Goal: Task Accomplishment & Management: Complete application form

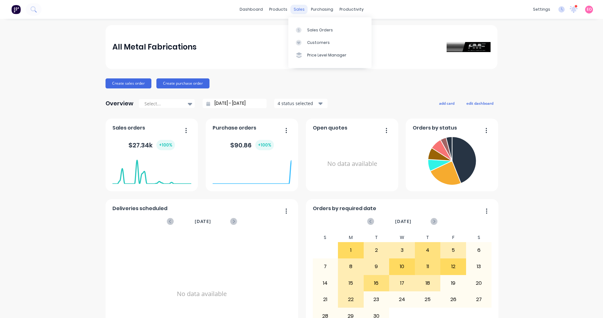
click at [291, 10] on div "sales" at bounding box center [298, 9] width 17 height 9
click at [291, 30] on div at bounding box center [300, 30] width 9 height 6
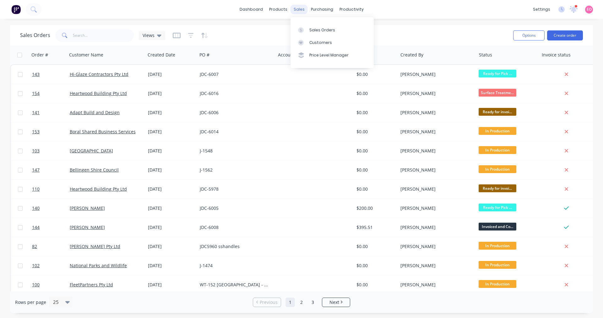
click at [291, 12] on div "sales" at bounding box center [298, 9] width 17 height 9
click at [291, 31] on div "Sales Orders" at bounding box center [322, 30] width 26 height 6
click at [291, 37] on button "Create order" at bounding box center [565, 35] width 36 height 10
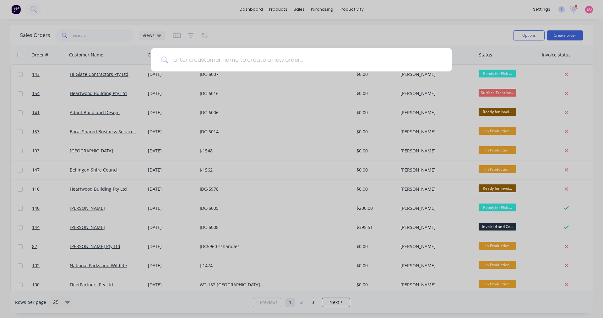
click at [228, 58] on input at bounding box center [305, 60] width 274 height 24
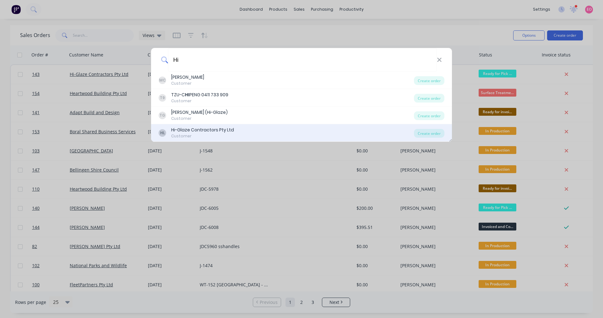
type input "Hi"
click at [195, 128] on div "Hi-Glaze Contractors Pty Ltd" at bounding box center [202, 130] width 63 height 7
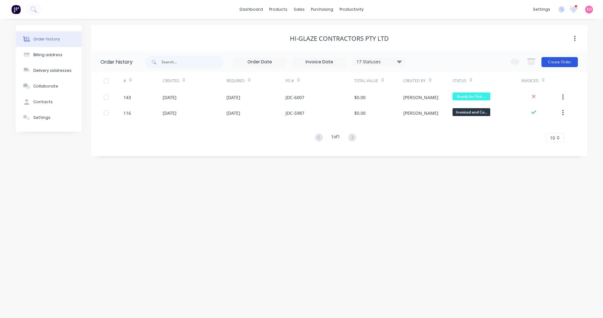
click at [291, 64] on button "Create Order" at bounding box center [559, 62] width 36 height 10
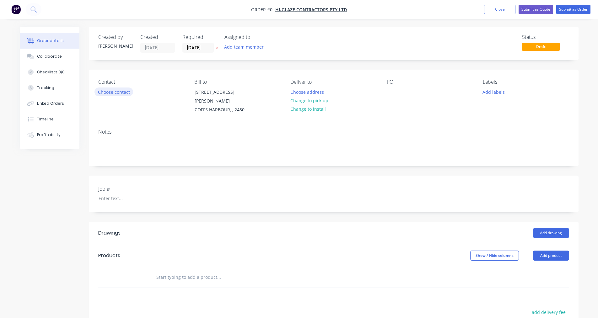
click at [120, 90] on button "Choose contact" at bounding box center [114, 92] width 39 height 8
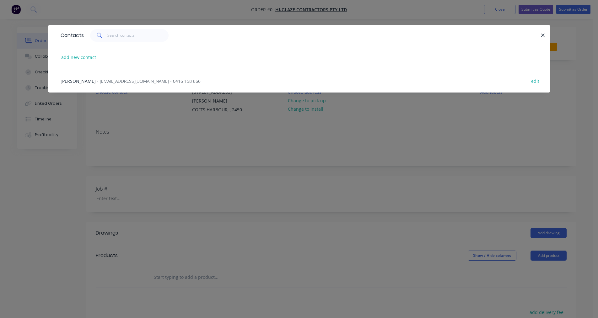
click at [118, 83] on span "- [EMAIL_ADDRESS][DOMAIN_NAME] - 0416 158 866" at bounding box center [149, 81] width 104 height 6
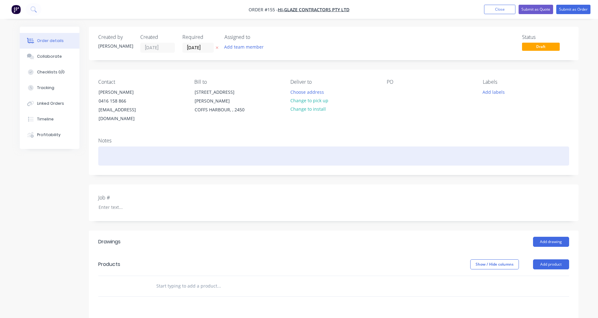
click at [105, 147] on div at bounding box center [333, 156] width 471 height 19
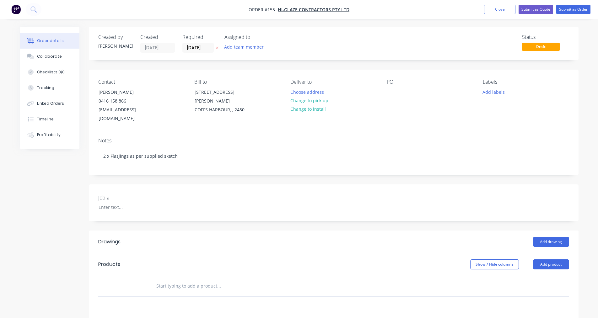
click at [291, 92] on div "Contact [PERSON_NAME] [PHONE_NUMBER] [EMAIL_ADDRESS][DOMAIN_NAME] Bill to [STRE…" at bounding box center [334, 101] width 490 height 63
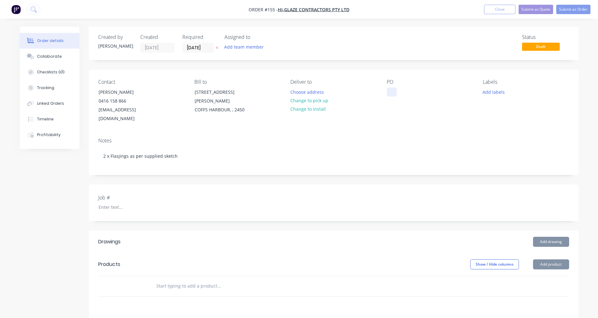
click at [291, 93] on div at bounding box center [392, 92] width 10 height 9
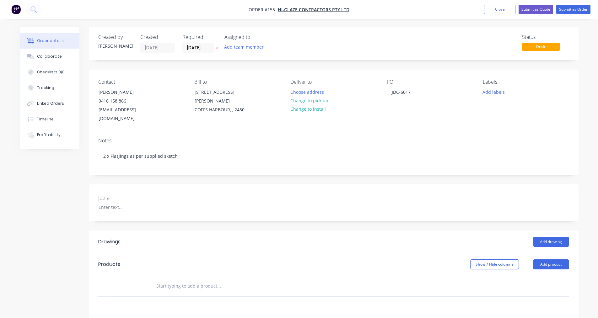
click at [202, 204] on div "Job #" at bounding box center [334, 203] width 490 height 37
click at [116, 203] on div at bounding box center [133, 207] width 79 height 9
click at [189, 280] on input "text" at bounding box center [219, 286] width 126 height 13
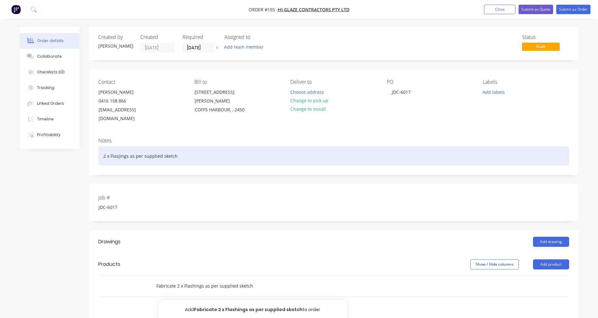
type input "Fabricate 2 x Flashings as per supplied sketch"
click at [119, 149] on div "2 x Flasjings as per supplied sketch" at bounding box center [333, 156] width 471 height 19
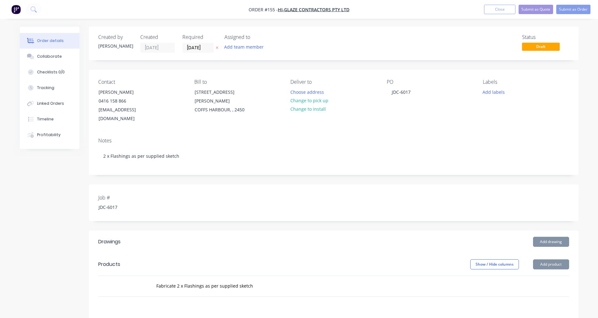
click at [249, 52] on div "Add team member" at bounding box center [256, 47] width 63 height 9
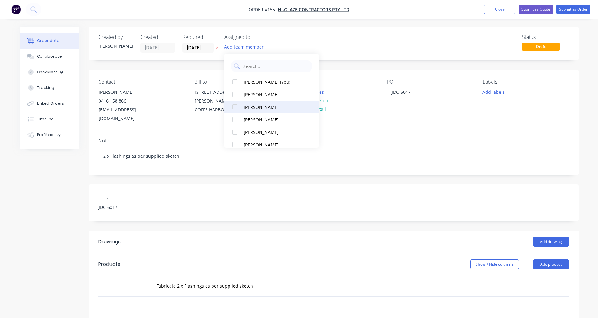
click at [252, 109] on div "[PERSON_NAME]" at bounding box center [275, 107] width 63 height 7
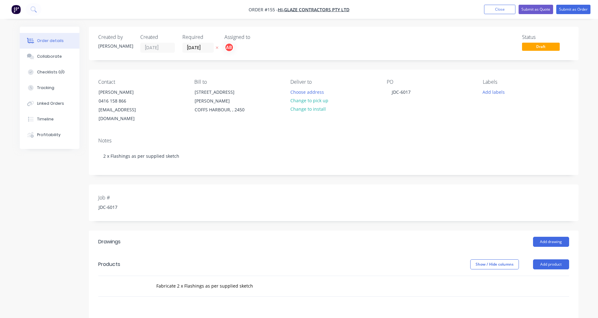
drag, startPoint x: 367, startPoint y: 44, endPoint x: 370, endPoint y: 54, distance: 10.5
click at [291, 46] on div "Status Draft" at bounding box center [428, 43] width 282 height 19
click at [291, 7] on button "Submit as Order" at bounding box center [573, 9] width 34 height 9
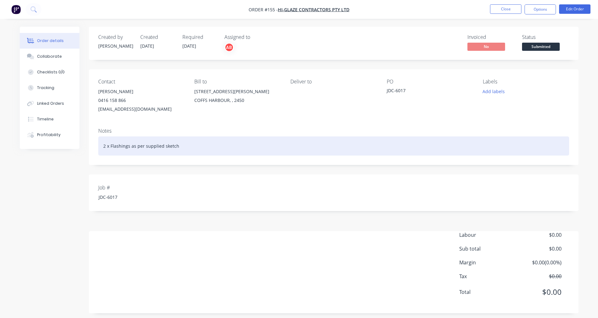
click at [236, 138] on div "2 x Flashings as per supplied sketch" at bounding box center [333, 146] width 471 height 19
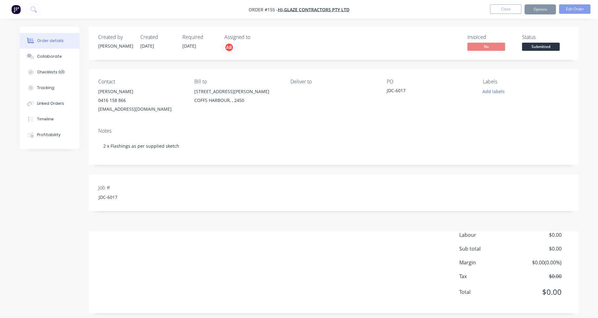
click at [209, 230] on div "Created by [PERSON_NAME] Created [DATE] Required [DATE] Assigned to AB Invoiced…" at bounding box center [334, 170] width 490 height 287
click at [291, 10] on button "Close" at bounding box center [505, 8] width 31 height 9
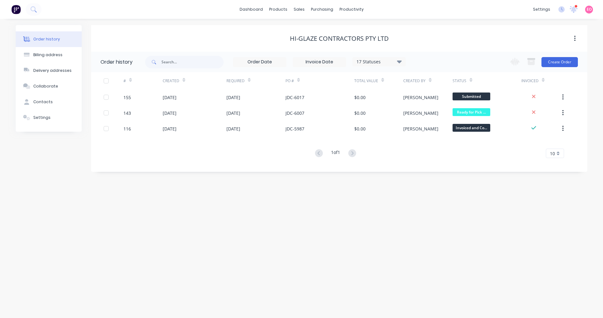
drag, startPoint x: 179, startPoint y: 218, endPoint x: 188, endPoint y: 206, distance: 14.6
click at [181, 216] on div "Order history Billing address Delivery addresses Collaborate Contacts Settings …" at bounding box center [301, 169] width 603 height 300
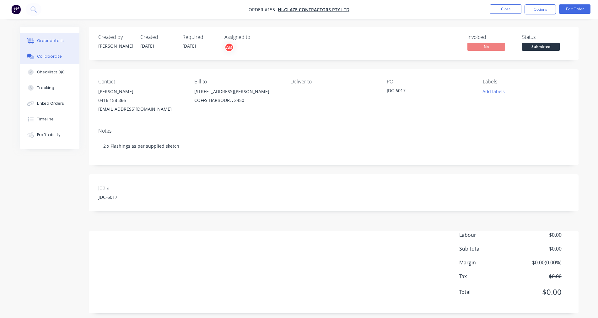
click at [43, 59] on button "Collaborate" at bounding box center [50, 57] width 60 height 16
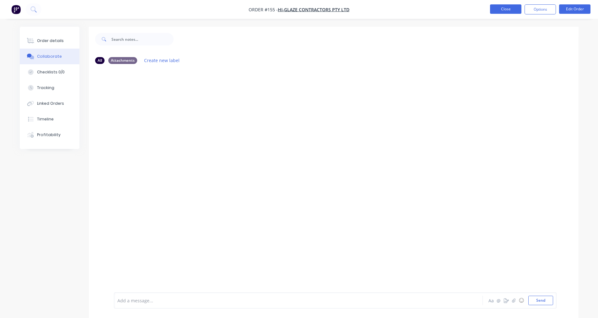
drag, startPoint x: 506, startPoint y: 3, endPoint x: 506, endPoint y: 9, distance: 5.7
click at [291, 8] on nav "Order #155 - Hi-Glaze Contractors Pty Ltd Close Options Edit Order" at bounding box center [299, 9] width 598 height 19
click at [291, 8] on button "Close" at bounding box center [505, 8] width 31 height 9
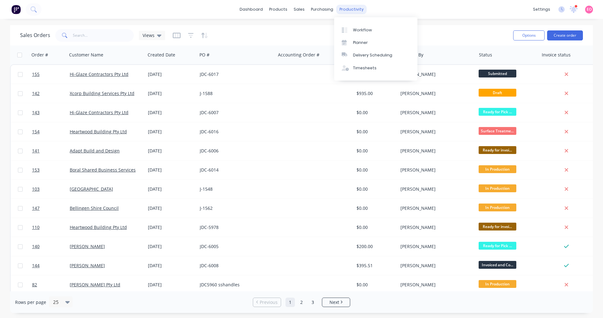
click at [291, 8] on div "productivity" at bounding box center [351, 9] width 30 height 9
click at [291, 32] on div "Workflow" at bounding box center [362, 30] width 19 height 6
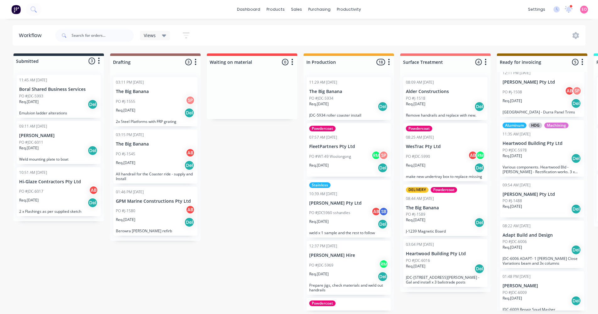
scroll to position [14, 0]
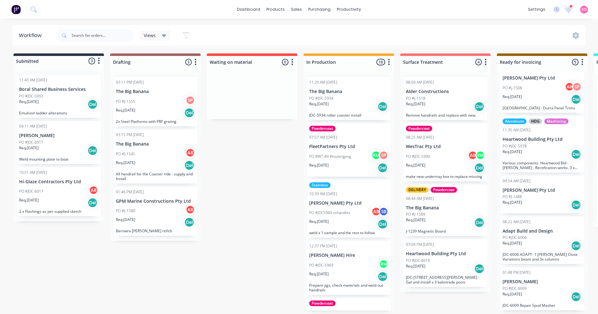
click at [291, 294] on p "Req. [DATE]" at bounding box center [512, 294] width 19 height 6
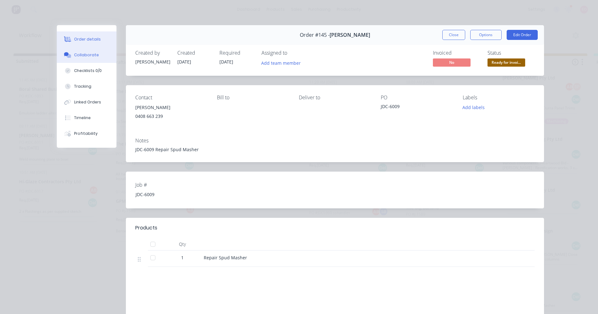
click at [83, 55] on div "Collaborate" at bounding box center [86, 55] width 25 height 6
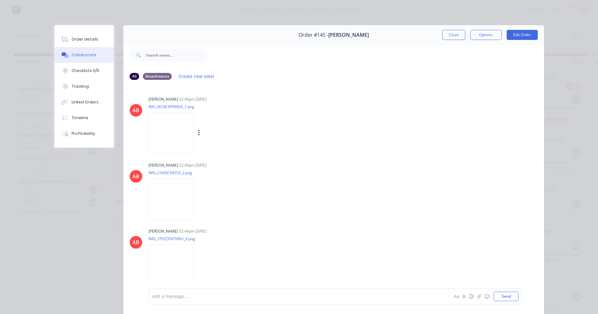
click at [172, 137] on img at bounding box center [171, 132] width 45 height 41
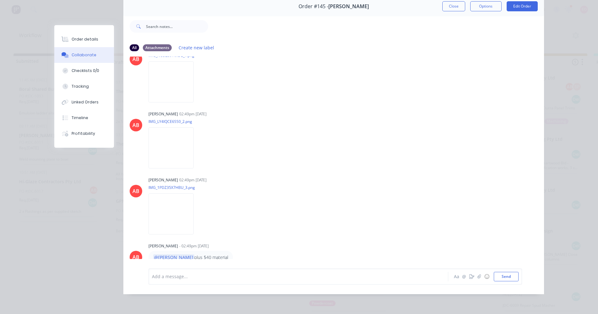
scroll to position [0, 0]
click at [291, 5] on button "Close" at bounding box center [453, 6] width 23 height 10
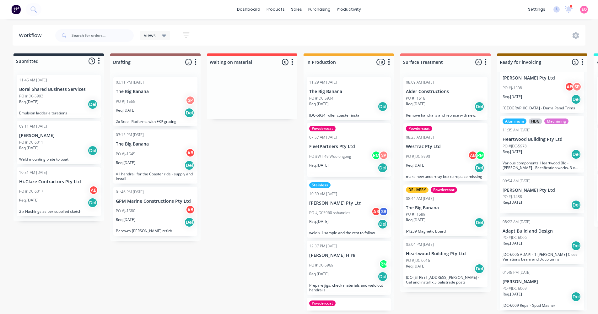
click at [291, 249] on div "Req. [DATE] Del" at bounding box center [542, 245] width 79 height 11
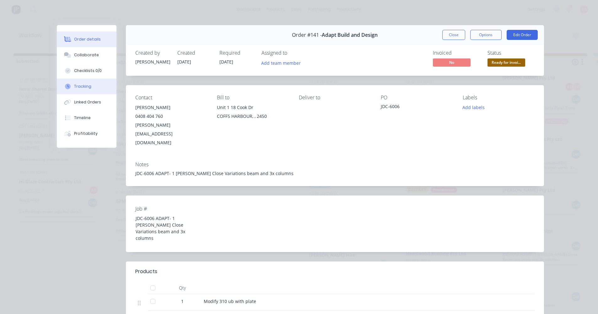
click at [76, 84] on div "Tracking" at bounding box center [82, 87] width 17 height 6
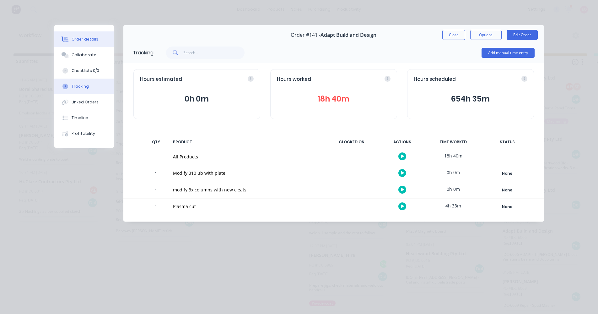
click at [90, 41] on div "Order details" at bounding box center [85, 39] width 27 height 6
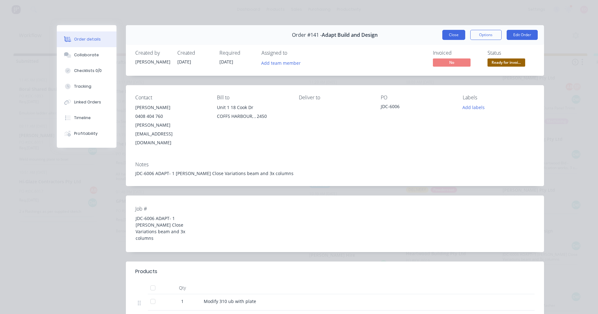
click at [291, 35] on button "Close" at bounding box center [453, 35] width 23 height 10
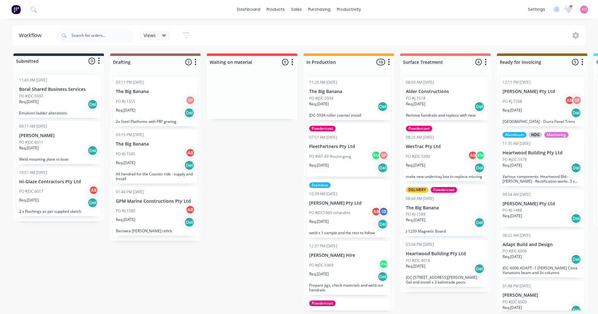
click at [291, 258] on div "Req. [DATE] Del" at bounding box center [542, 259] width 79 height 11
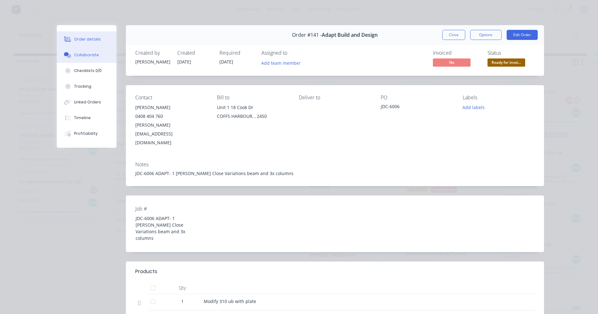
click at [89, 54] on div "Collaborate" at bounding box center [86, 55] width 25 height 6
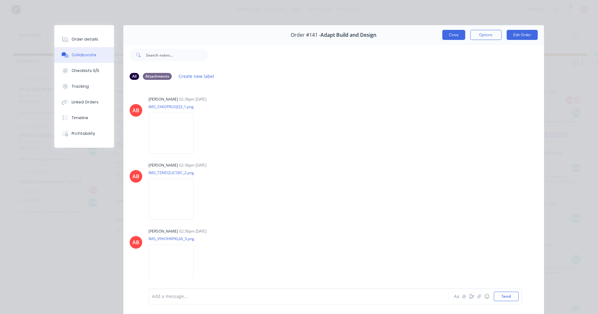
click at [291, 39] on button "Close" at bounding box center [453, 35] width 23 height 10
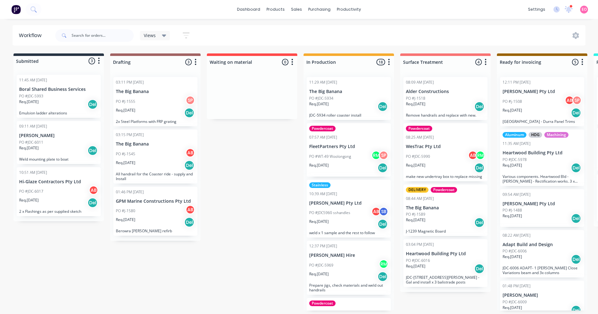
click at [291, 105] on div "PO #j-1508 AB SP" at bounding box center [542, 101] width 79 height 12
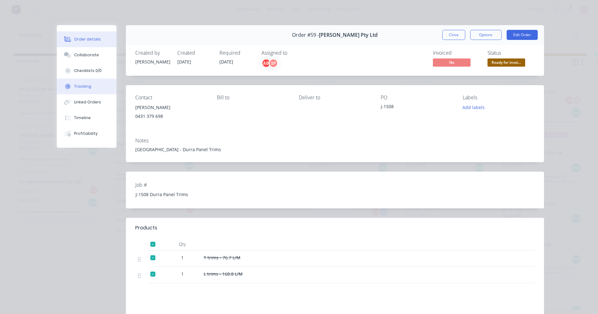
click at [75, 85] on div "Tracking" at bounding box center [82, 87] width 17 height 6
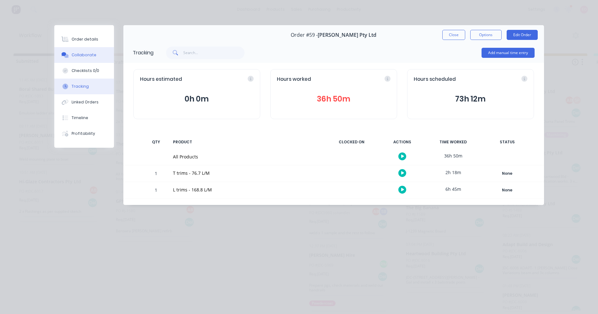
click at [78, 61] on button "Collaborate" at bounding box center [84, 55] width 60 height 16
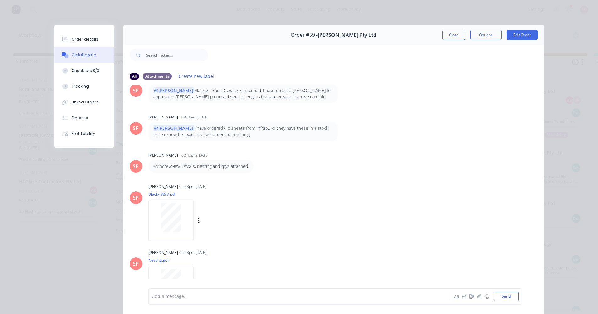
scroll to position [19, 0]
click at [78, 42] on button "Order details" at bounding box center [84, 39] width 60 height 16
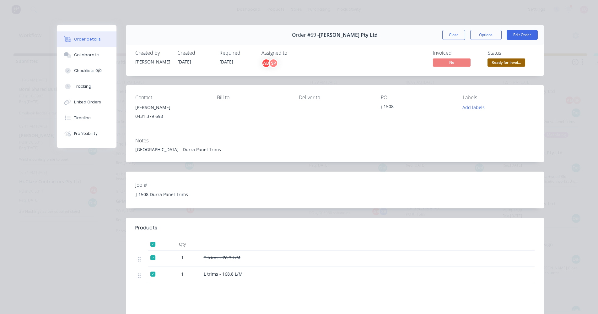
drag, startPoint x: 448, startPoint y: 37, endPoint x: 441, endPoint y: 52, distance: 16.6
click at [291, 36] on button "Close" at bounding box center [453, 35] width 23 height 10
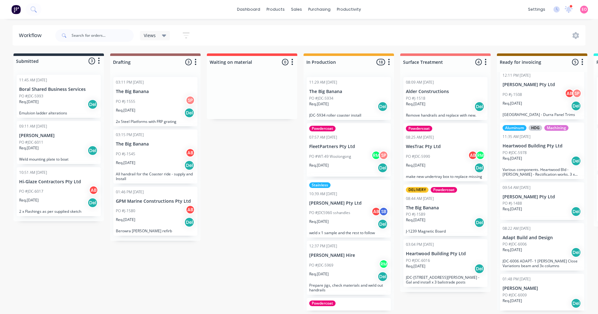
scroll to position [14, 0]
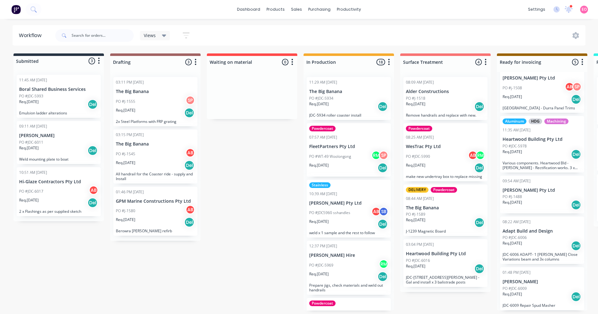
click at [291, 286] on div "PO #JDC-6009" at bounding box center [542, 288] width 79 height 6
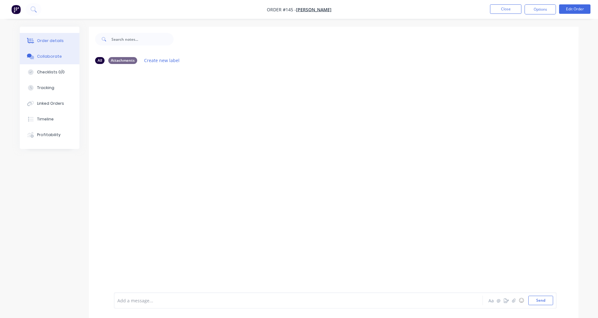
click at [39, 46] on button "Order details" at bounding box center [50, 41] width 60 height 16
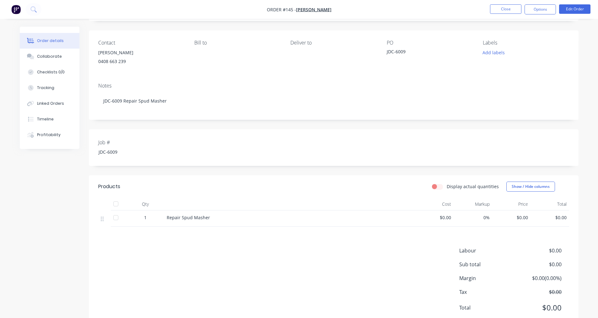
scroll to position [28, 0]
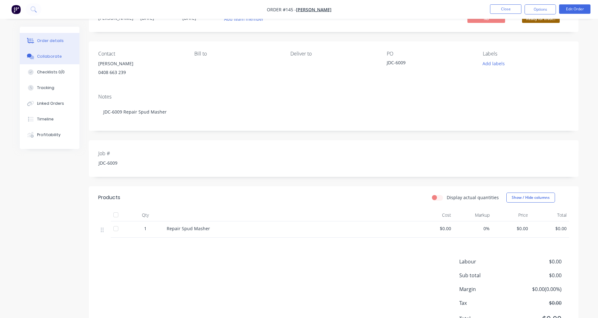
click at [46, 52] on button "Collaborate" at bounding box center [50, 57] width 60 height 16
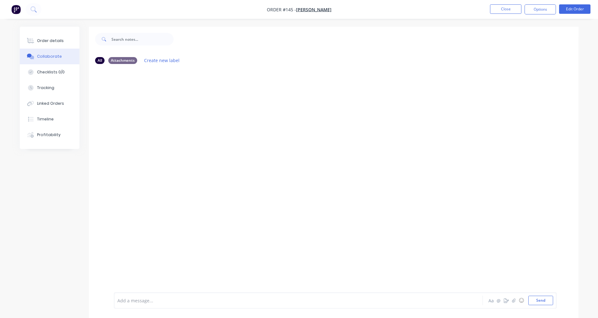
click at [128, 133] on div at bounding box center [334, 181] width 490 height 224
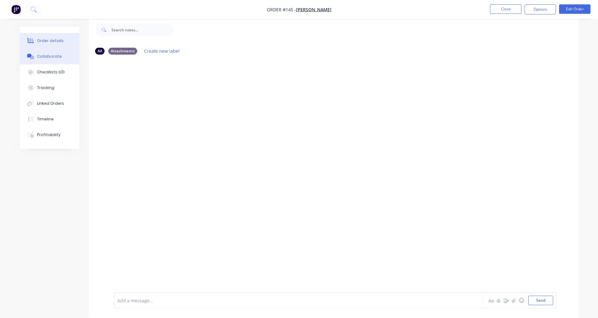
click at [45, 44] on button "Order details" at bounding box center [50, 41] width 60 height 16
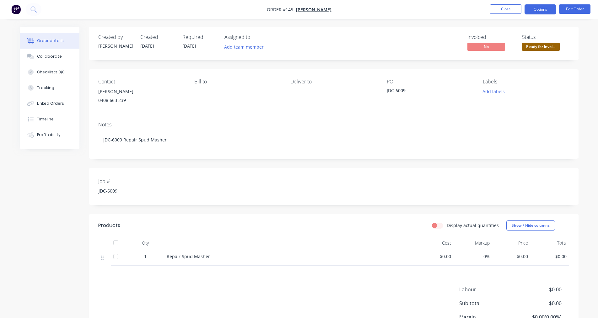
click at [291, 7] on button "Options" at bounding box center [540, 9] width 31 height 10
click at [291, 114] on div "Contact [PERSON_NAME] [PHONE_NUMBER] Bill to Deliver to PO JDC-6009 Labels Add …" at bounding box center [334, 92] width 490 height 47
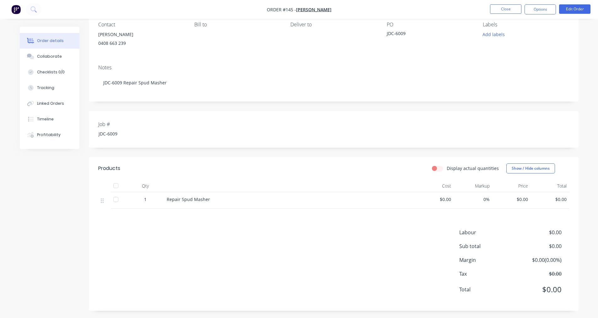
scroll to position [59, 0]
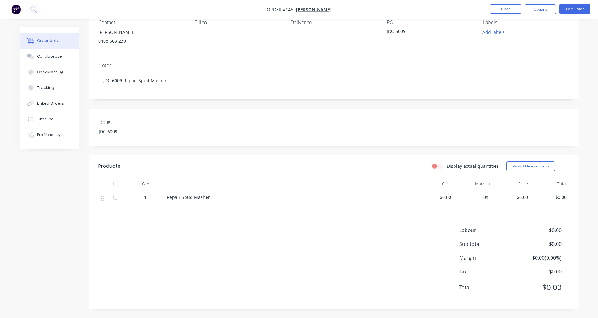
click at [209, 201] on div "Repair Spud Masher" at bounding box center [289, 198] width 251 height 16
click at [291, 9] on button "Edit Order" at bounding box center [574, 8] width 31 height 9
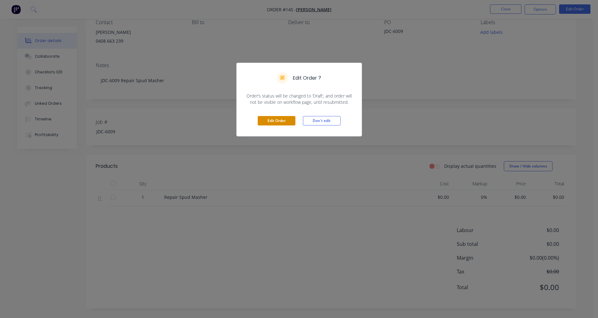
click at [272, 123] on button "Edit Order" at bounding box center [277, 120] width 38 height 9
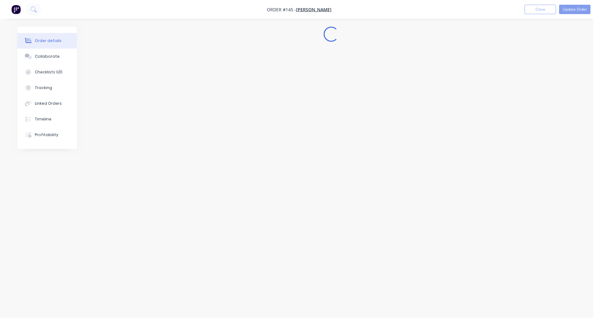
scroll to position [0, 0]
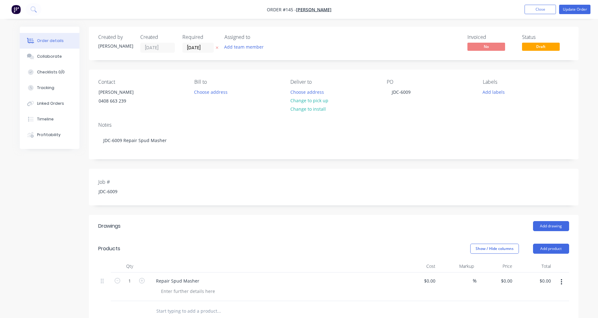
click at [203, 283] on div "Repair Spud Masher" at bounding box center [274, 281] width 246 height 9
drag, startPoint x: 198, startPoint y: 281, endPoint x: 84, endPoint y: 276, distance: 114.8
click at [84, 276] on div "Created by [PERSON_NAME] Created [DATE] Required [DATE] Assigned to Add team me…" at bounding box center [299, 254] width 559 height 455
click at [291, 283] on div "Supply labour and material for the repairs of the supplied Potato masher" at bounding box center [274, 281] width 246 height 9
click at [291, 283] on div "Supply labour and material for the repairs of the supplied Potato masher" at bounding box center [233, 281] width 165 height 9
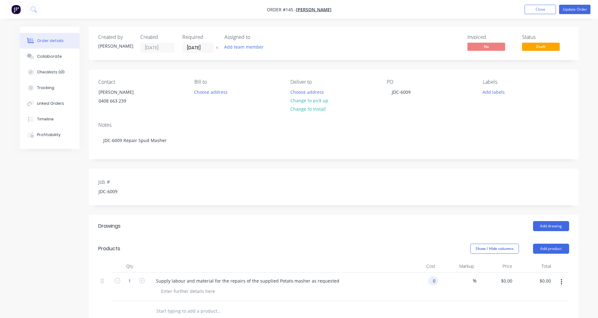
click at [291, 283] on div "0 0" at bounding box center [419, 287] width 39 height 29
type input "$400.00"
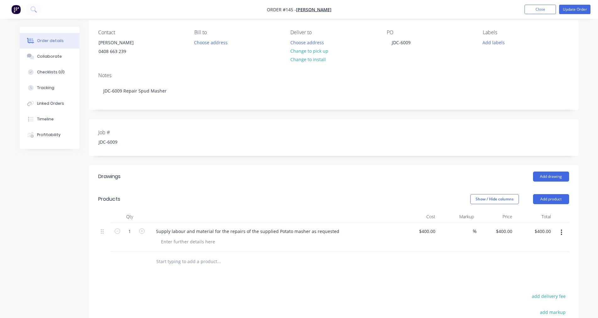
scroll to position [164, 0]
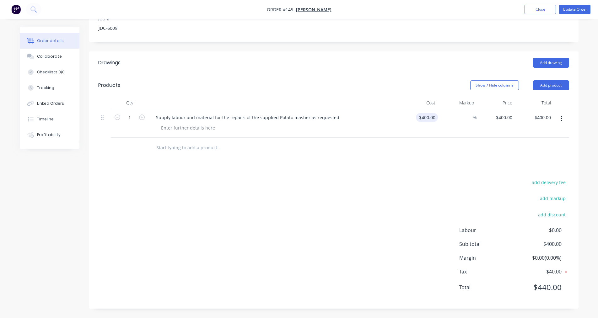
click at [291, 115] on div "$400.00 $400.00" at bounding box center [419, 123] width 39 height 29
type input "$360.00"
click at [185, 151] on input "text" at bounding box center [219, 148] width 126 height 13
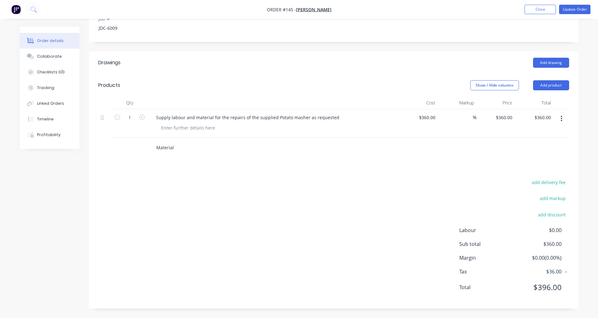
type input "Material"
click button "add delivery fee" at bounding box center [549, 182] width 41 height 8
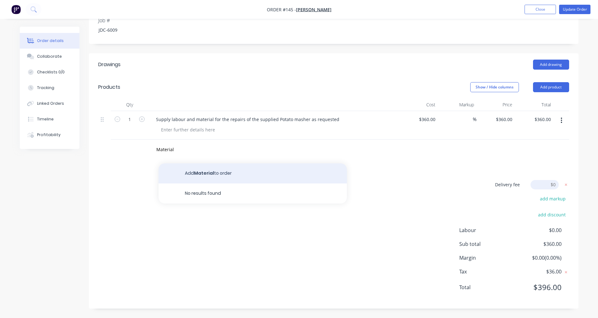
click at [242, 175] on button "Add Material to order" at bounding box center [253, 174] width 188 height 20
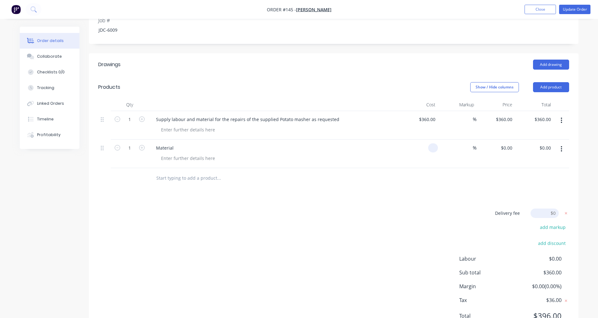
click at [291, 148] on div at bounding box center [419, 154] width 39 height 29
type input "$40.00"
click at [291, 192] on div "Drawings Add drawing Products Show / Hide columns Add product Qty Cost Markup P…" at bounding box center [334, 195] width 490 height 285
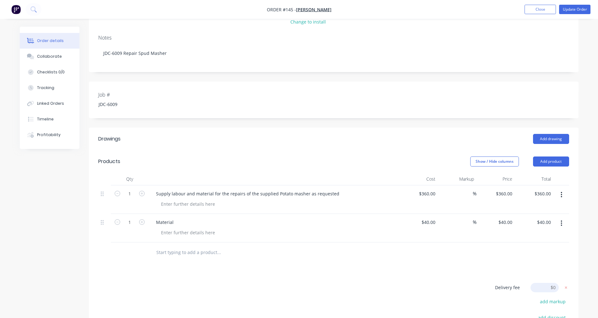
scroll to position [2, 0]
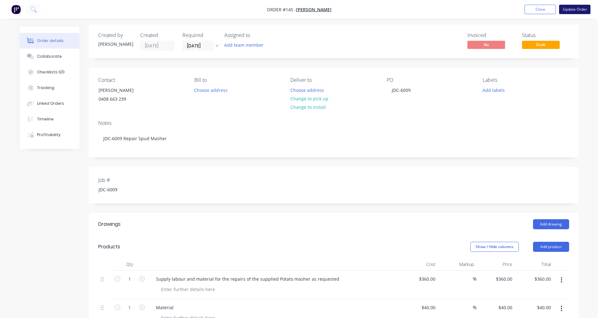
click at [291, 9] on button "Update Order" at bounding box center [574, 9] width 31 height 9
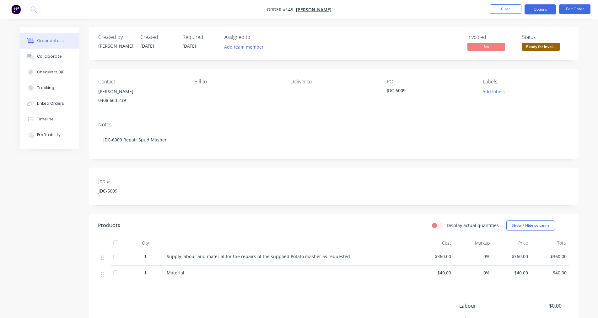
click at [291, 11] on button "Options" at bounding box center [540, 9] width 31 height 10
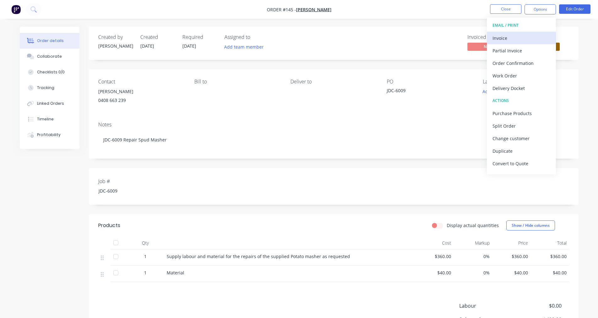
click at [291, 36] on div "Invoice" at bounding box center [522, 38] width 58 height 9
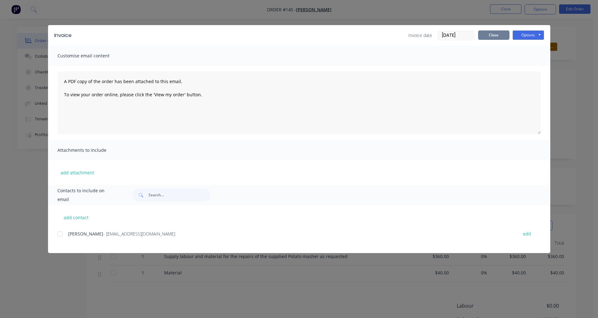
click at [291, 34] on button "Close" at bounding box center [493, 34] width 31 height 9
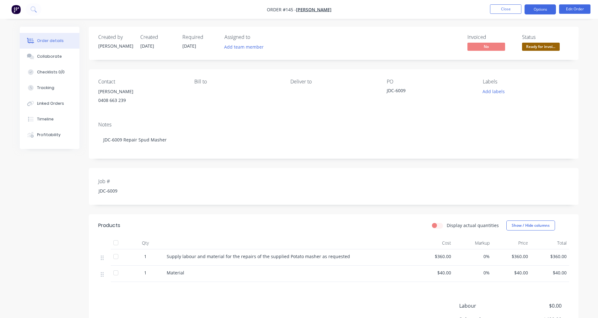
click at [291, 13] on button "Options" at bounding box center [540, 9] width 31 height 10
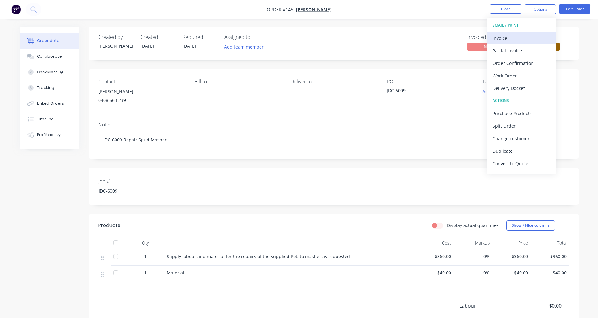
click at [291, 44] on button "Invoice" at bounding box center [521, 38] width 69 height 13
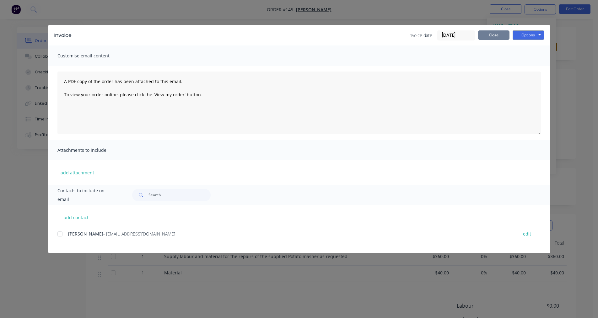
click at [291, 39] on button "Close" at bounding box center [493, 34] width 31 height 9
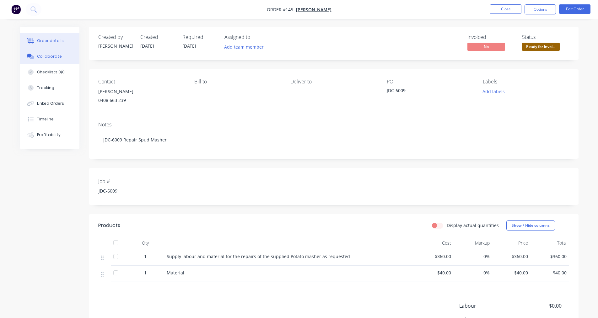
click at [46, 58] on div "Collaborate" at bounding box center [49, 57] width 25 height 6
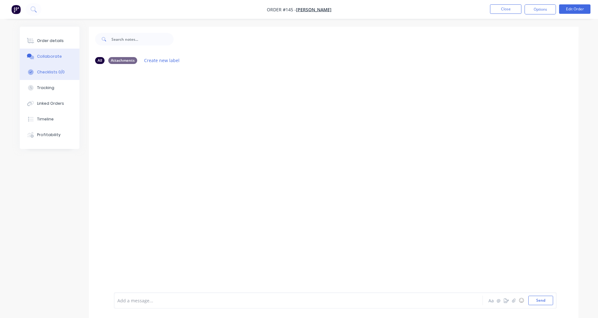
click at [46, 77] on button "Checklists 0/0" at bounding box center [50, 72] width 60 height 16
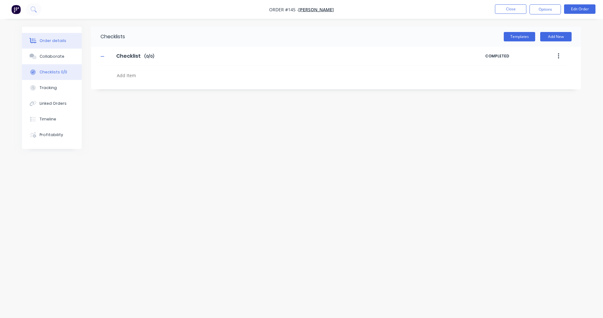
click at [43, 38] on div "Order details" at bounding box center [53, 41] width 27 height 6
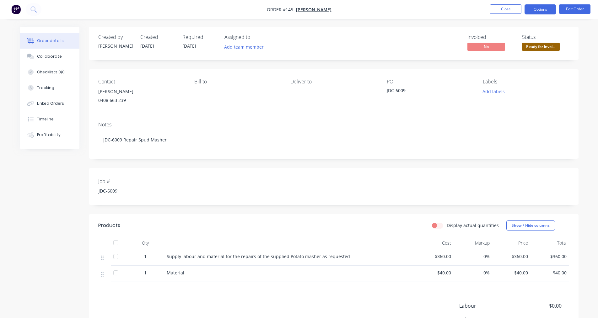
click at [291, 13] on button "Options" at bounding box center [540, 9] width 31 height 10
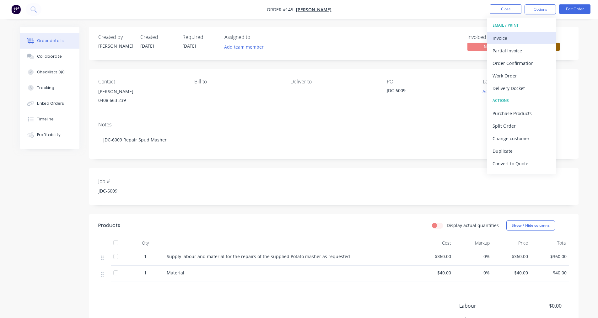
click at [291, 35] on div "Invoice" at bounding box center [522, 38] width 58 height 9
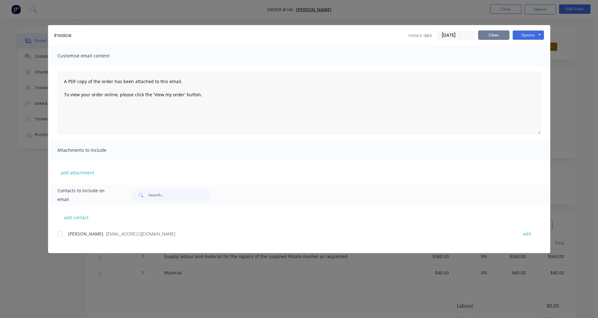
click at [291, 37] on button "Close" at bounding box center [493, 34] width 31 height 9
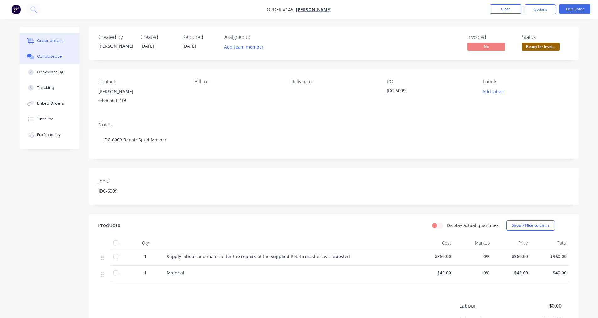
click at [54, 49] on button "Collaborate" at bounding box center [50, 57] width 60 height 16
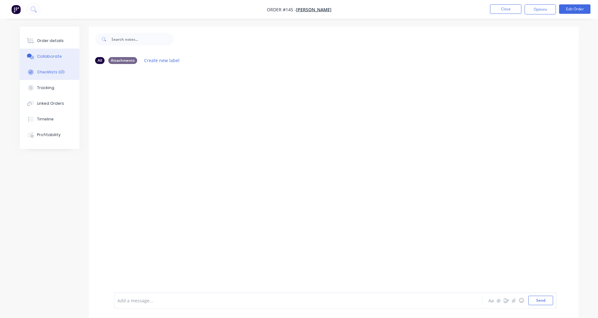
click at [48, 69] on button "Checklists 0/0" at bounding box center [50, 72] width 60 height 16
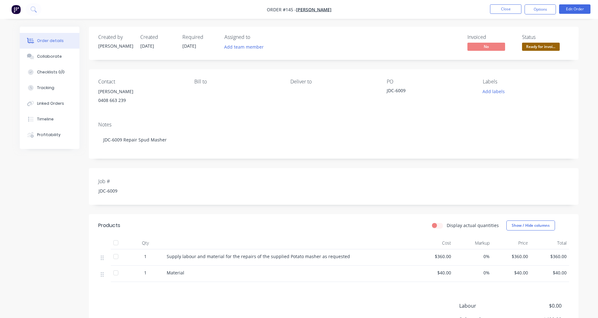
scroll to position [76, 0]
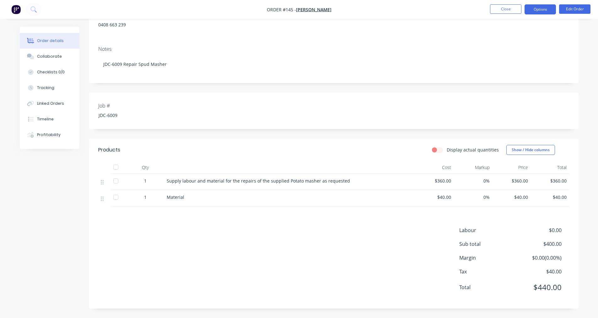
click at [291, 12] on button "Options" at bounding box center [540, 9] width 31 height 10
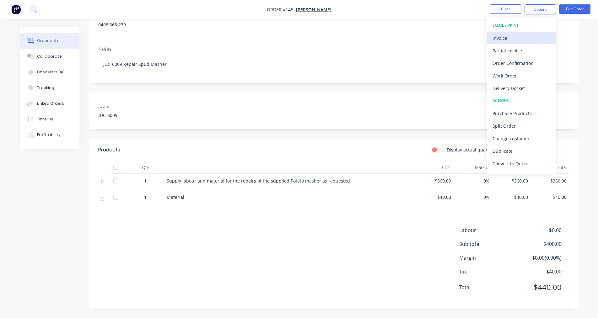
click at [291, 38] on div "Invoice" at bounding box center [522, 38] width 58 height 9
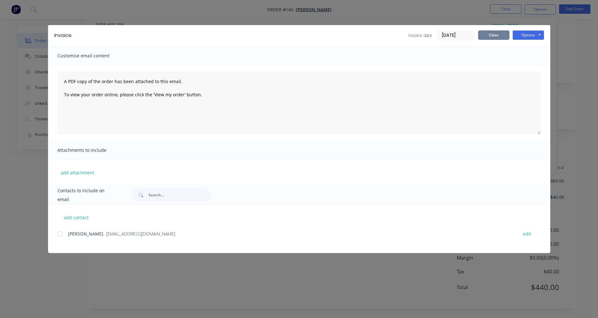
click at [291, 35] on button "Close" at bounding box center [493, 34] width 31 height 9
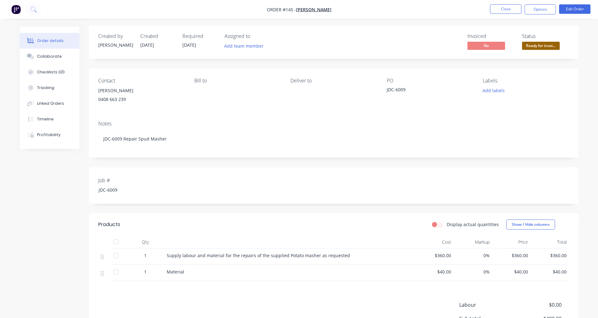
scroll to position [0, 0]
click at [50, 59] on div "Collaborate" at bounding box center [49, 57] width 25 height 6
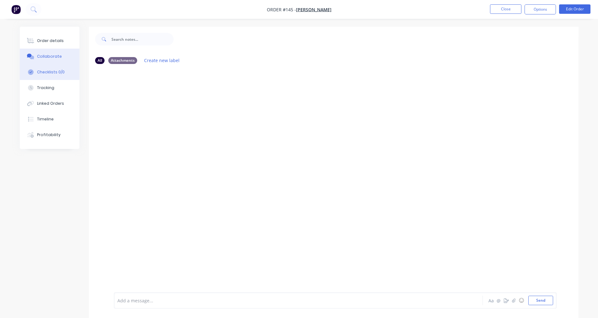
click at [43, 77] on button "Checklists 0/0" at bounding box center [50, 72] width 60 height 16
type textarea "x"
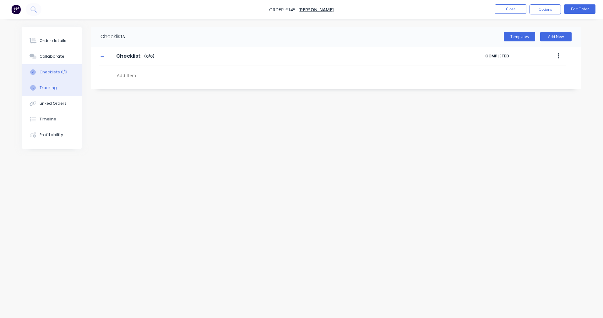
click at [46, 90] on div "Tracking" at bounding box center [48, 88] width 17 height 6
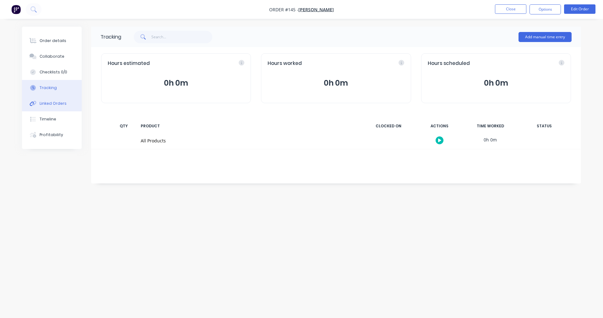
click at [52, 102] on div "Linked Orders" at bounding box center [53, 104] width 27 height 6
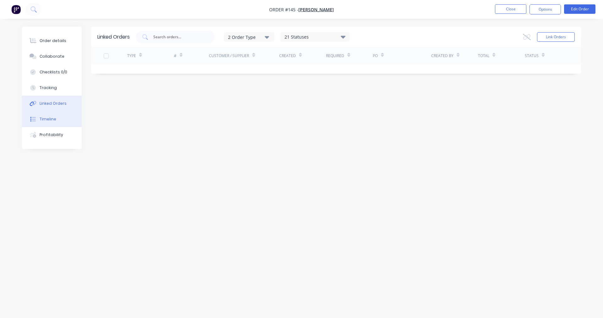
click at [41, 119] on div "Timeline" at bounding box center [48, 120] width 17 height 6
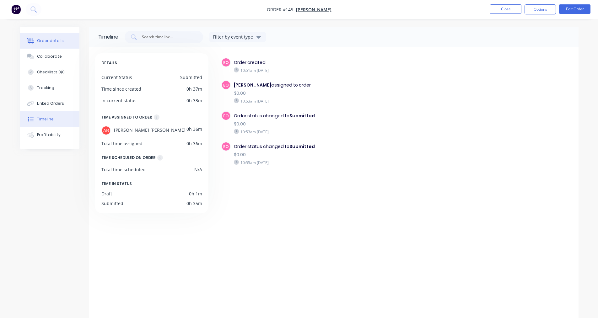
click at [41, 43] on div "Order details" at bounding box center [50, 41] width 27 height 6
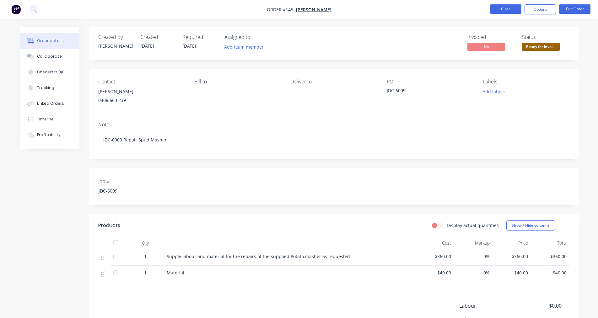
click at [291, 11] on button "Close" at bounding box center [505, 8] width 31 height 9
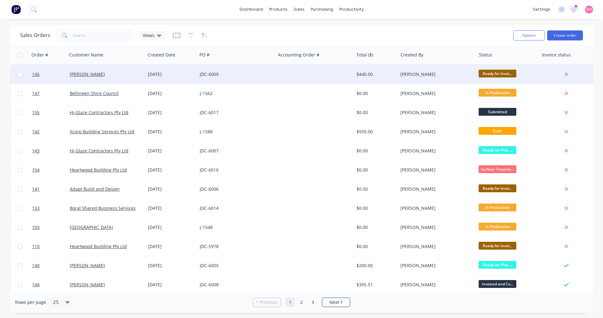
click at [241, 72] on div "JDC-6009" at bounding box center [235, 74] width 70 height 6
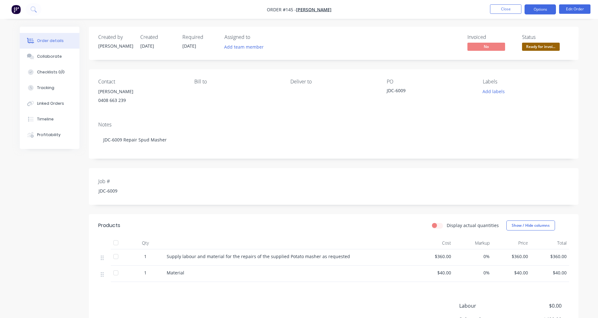
click at [291, 11] on button "Options" at bounding box center [540, 9] width 31 height 10
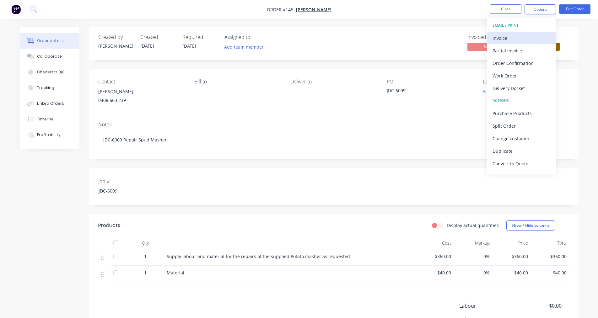
click at [291, 39] on div "Invoice" at bounding box center [522, 38] width 58 height 9
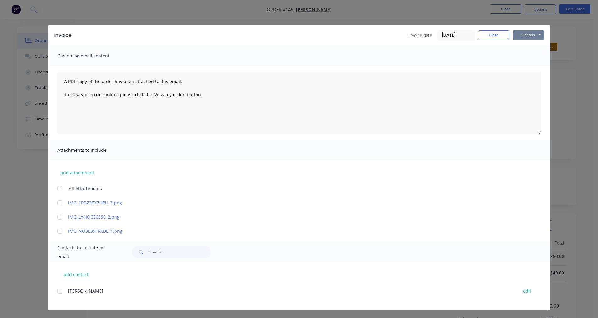
click at [291, 38] on button "Options" at bounding box center [528, 34] width 31 height 9
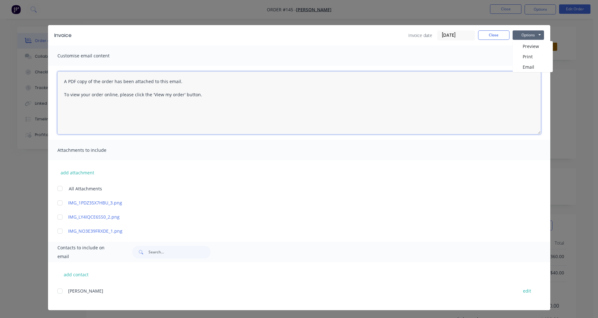
click at [291, 75] on textarea "A PDF copy of the order has been attached to this email. To view your order onl…" at bounding box center [299, 103] width 484 height 63
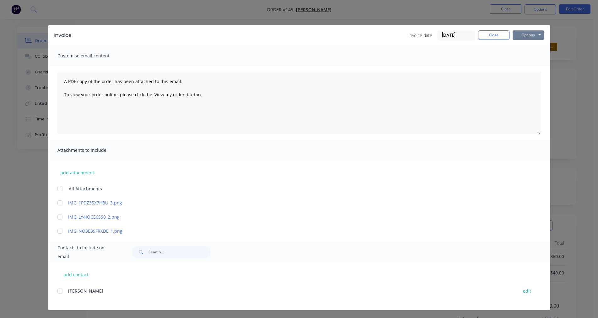
click at [291, 35] on button "Options" at bounding box center [528, 34] width 31 height 9
click at [291, 61] on div "Customise email content" at bounding box center [299, 56] width 502 height 20
click at [291, 36] on button "Options" at bounding box center [528, 34] width 31 height 9
click at [291, 56] on button "Print" at bounding box center [533, 57] width 40 height 10
click at [291, 35] on button "Options" at bounding box center [528, 34] width 31 height 9
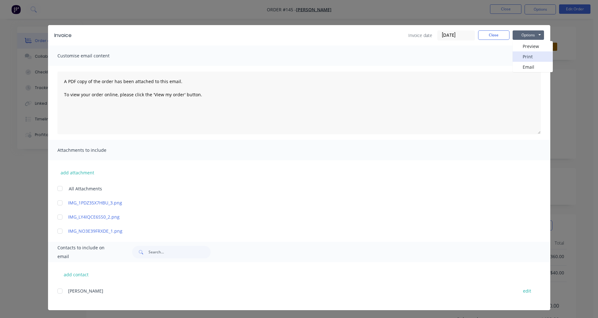
click at [291, 52] on button "Print" at bounding box center [533, 57] width 40 height 10
click at [291, 36] on button "Close" at bounding box center [493, 34] width 31 height 9
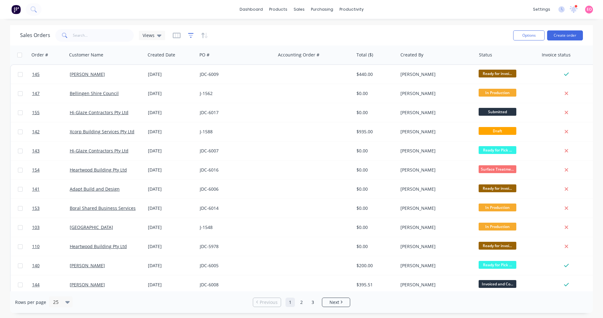
click at [187, 36] on div at bounding box center [190, 35] width 35 height 10
click at [189, 36] on icon "button" at bounding box center [191, 35] width 6 height 6
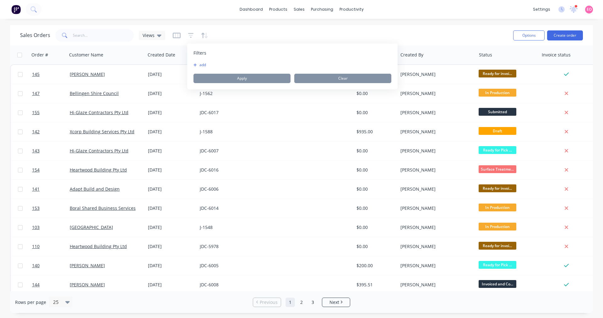
click at [201, 66] on button "add" at bounding box center [201, 64] width 16 height 5
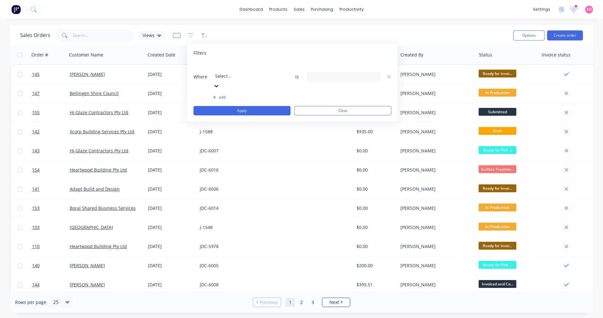
click at [255, 64] on div at bounding box center [260, 68] width 90 height 8
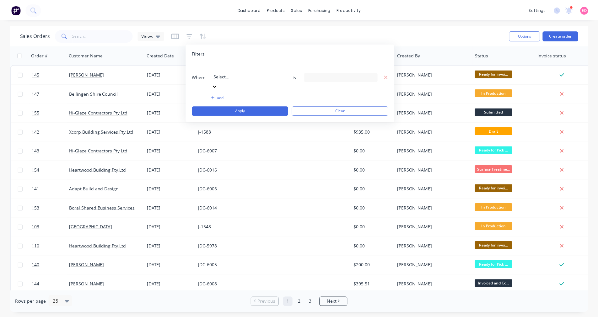
scroll to position [164, 0]
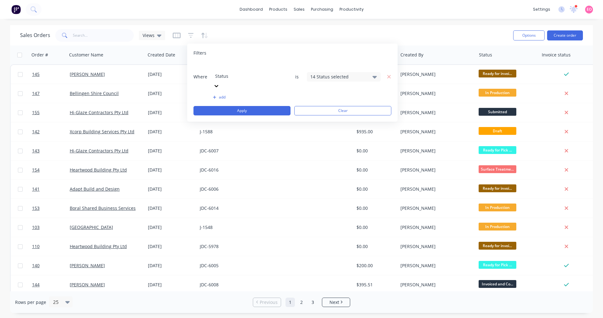
click at [291, 73] on div "14 Status selected" at bounding box center [338, 76] width 57 height 7
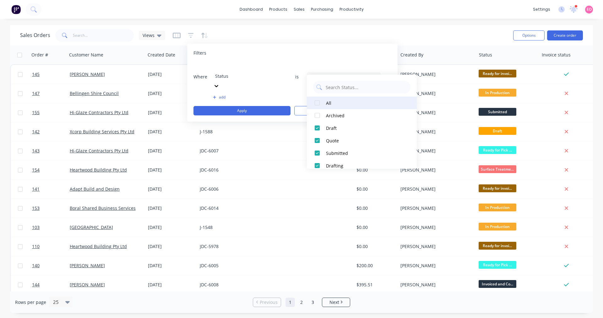
click at [291, 105] on div at bounding box center [317, 103] width 13 height 13
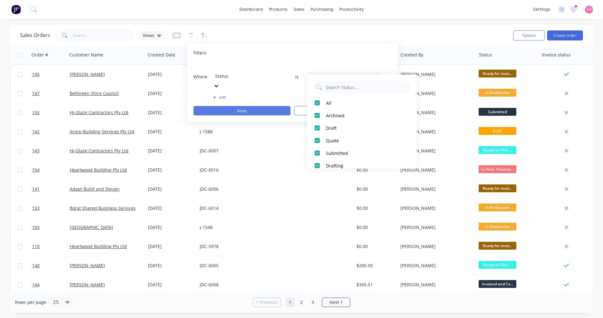
click at [291, 54] on div "Filters" at bounding box center [292, 53] width 198 height 6
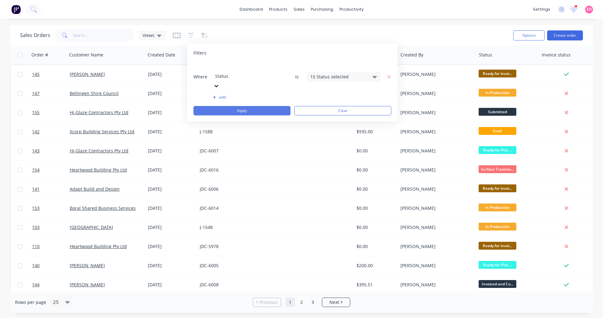
drag, startPoint x: 263, startPoint y: 93, endPoint x: 125, endPoint y: 62, distance: 140.9
click at [263, 106] on button "Apply" at bounding box center [241, 110] width 97 height 9
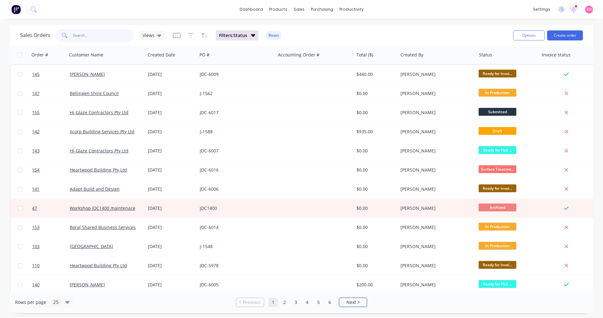
click at [91, 36] on input "text" at bounding box center [103, 35] width 61 height 13
type input "fenir"
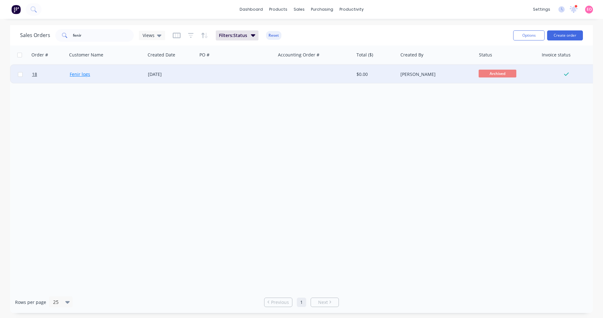
click at [86, 75] on link "Fenir logs" at bounding box center [80, 74] width 20 height 6
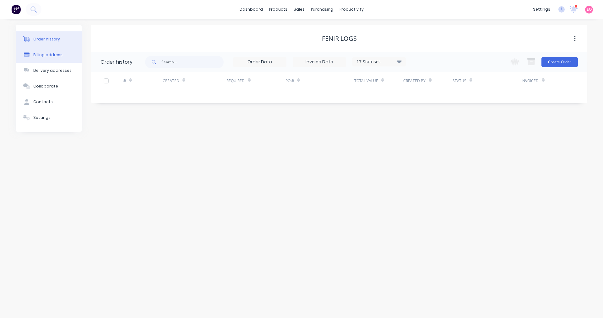
click at [46, 53] on div "Billing address" at bounding box center [47, 55] width 29 height 6
select select "AU"
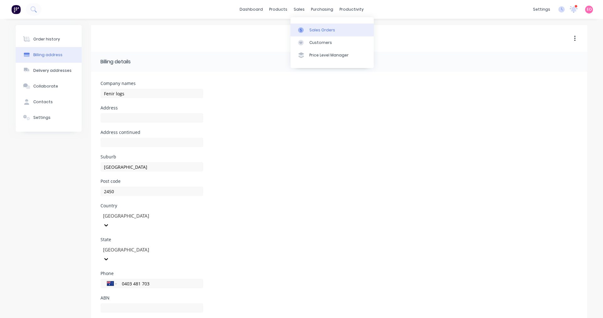
click at [291, 33] on div "Sales Orders" at bounding box center [322, 30] width 26 height 6
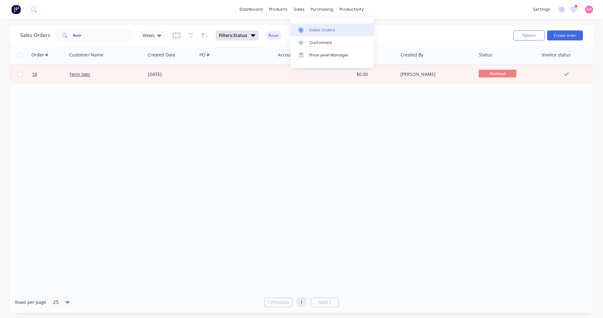
click at [291, 30] on div "Sales Orders" at bounding box center [322, 30] width 26 height 6
click at [291, 171] on div "Order # Customer Name Created Date PO # Accounting Order # Total ($) Created By…" at bounding box center [301, 169] width 583 height 246
click at [291, 36] on button "Create order" at bounding box center [565, 35] width 36 height 10
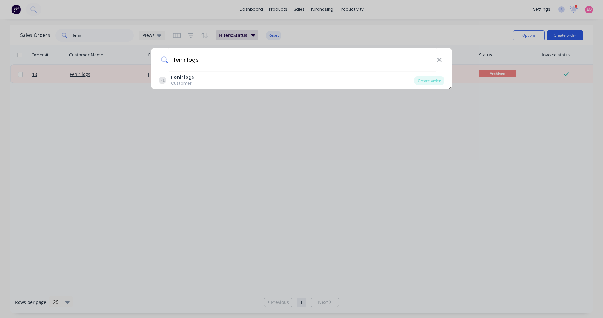
type input "fenir logs"
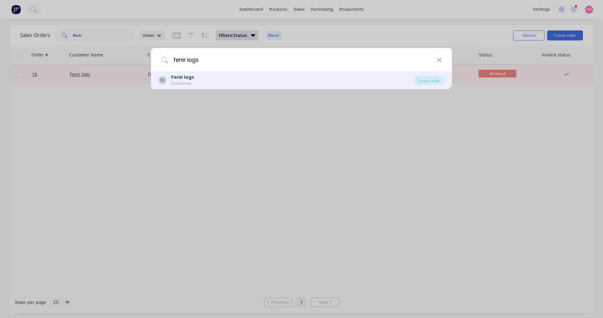
click at [175, 77] on b "Fenir logs" at bounding box center [182, 77] width 23 height 6
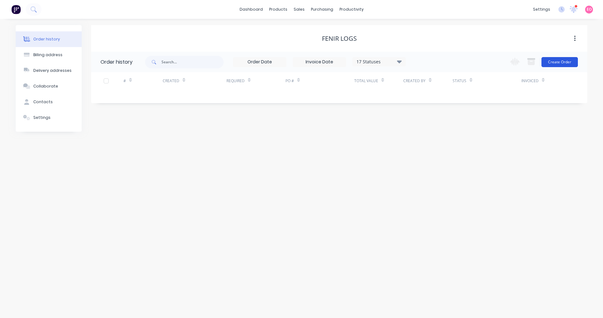
click at [291, 58] on button "Create Order" at bounding box center [559, 62] width 36 height 10
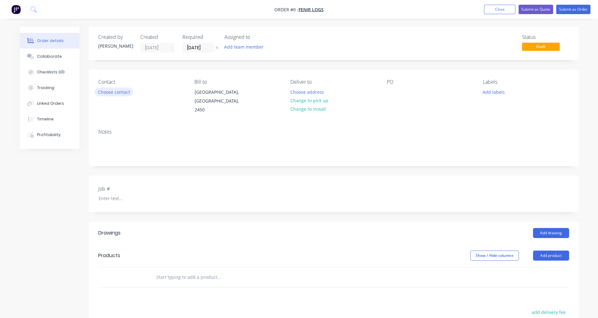
click at [127, 95] on button "Choose contact" at bounding box center [114, 92] width 39 height 8
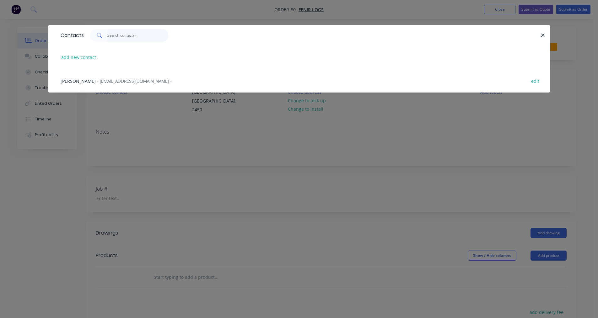
click at [124, 36] on input "text" at bounding box center [137, 35] width 61 height 13
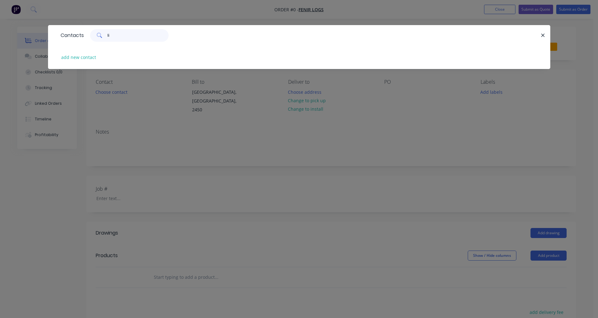
type input "l"
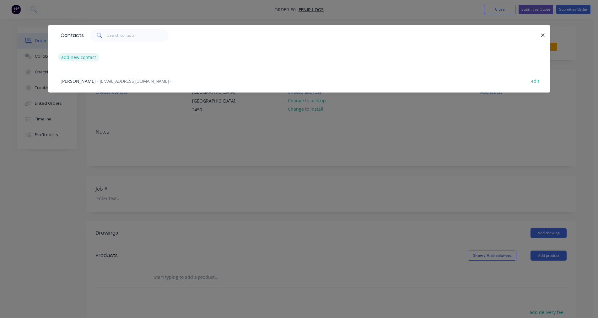
click at [77, 59] on button "add new contact" at bounding box center [78, 57] width 41 height 8
select select "AU"
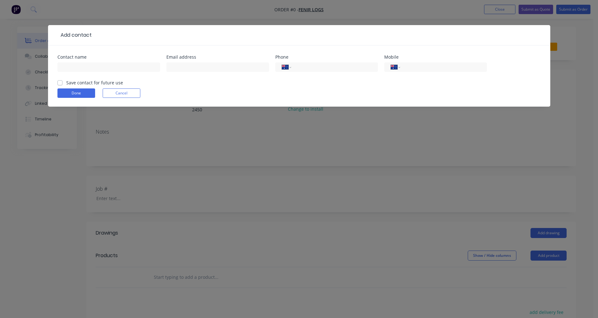
click at [118, 74] on div at bounding box center [108, 70] width 103 height 19
click at [117, 68] on input "text" at bounding box center [108, 66] width 103 height 9
type input "[PERSON_NAME]"
type input "0403 481 703"
click at [58, 79] on input "Save contact for future use" at bounding box center [59, 82] width 5 height 6
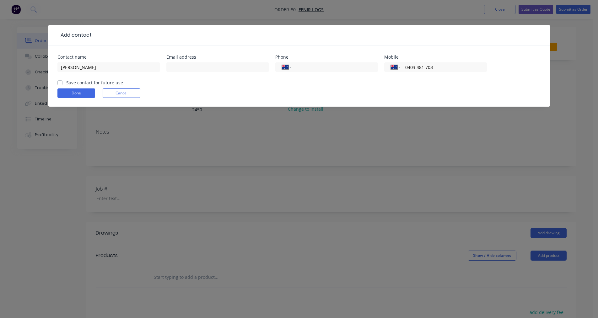
checkbox input "true"
click at [65, 91] on button "Done" at bounding box center [76, 93] width 38 height 9
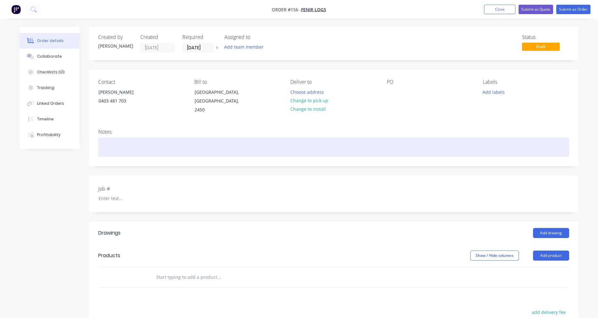
click at [107, 138] on div at bounding box center [333, 147] width 471 height 19
click at [123, 143] on div "JDC-6018" at bounding box center [333, 147] width 471 height 19
drag, startPoint x: 124, startPoint y: 143, endPoint x: 35, endPoint y: 143, distance: 88.9
click at [35, 143] on div "Order details Collaborate Checklists 0/0 Tracking Linked Orders Timeline Profit…" at bounding box center [300, 238] width 572 height 422
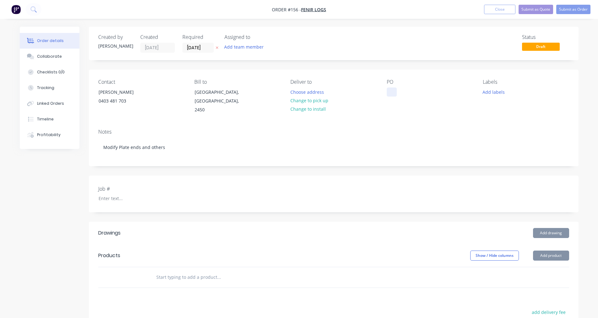
click at [291, 88] on div at bounding box center [392, 92] width 10 height 9
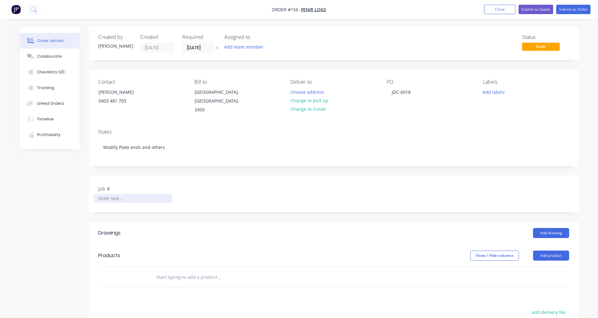
click at [150, 196] on div at bounding box center [133, 198] width 79 height 9
click at [150, 272] on div at bounding box center [262, 278] width 226 height 20
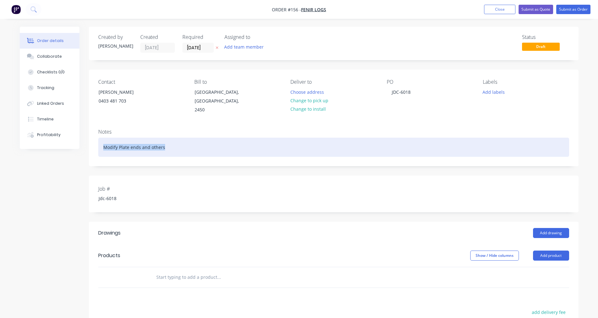
drag, startPoint x: 170, startPoint y: 142, endPoint x: 95, endPoint y: 137, distance: 75.5
click at [66, 135] on div "Order details Collaborate Checklists 0/0 Tracking Linked Orders Timeline Profit…" at bounding box center [300, 238] width 572 height 422
copy div "Modify Plate ends and others"
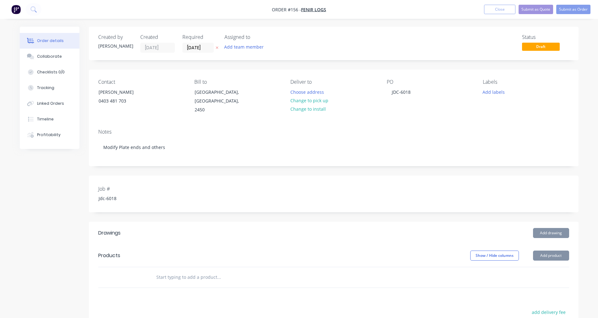
drag, startPoint x: 132, startPoint y: 266, endPoint x: 134, endPoint y: 274, distance: 7.9
click at [132, 268] on div at bounding box center [130, 278] width 38 height 20
click at [156, 271] on input "text" at bounding box center [219, 277] width 126 height 13
paste input "Modify Plate ends and others"
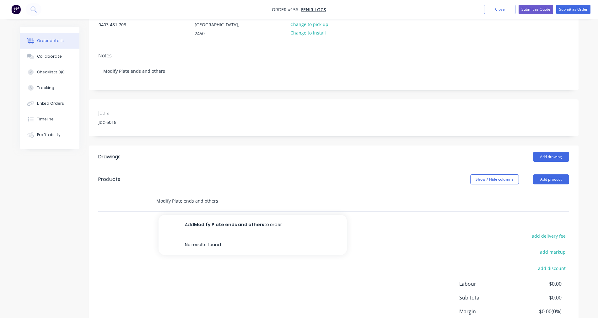
scroll to position [123, 0]
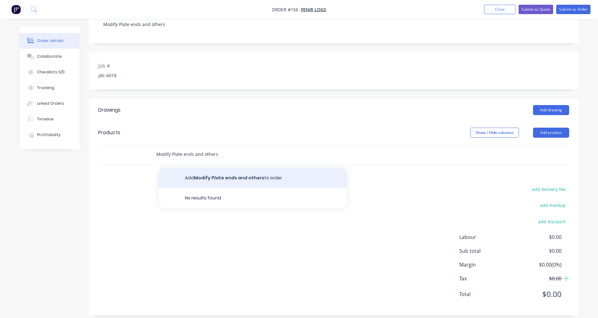
type input "Modify Plate ends and others"
click at [233, 175] on button "Add Modify Plate ends and others to order" at bounding box center [253, 178] width 188 height 20
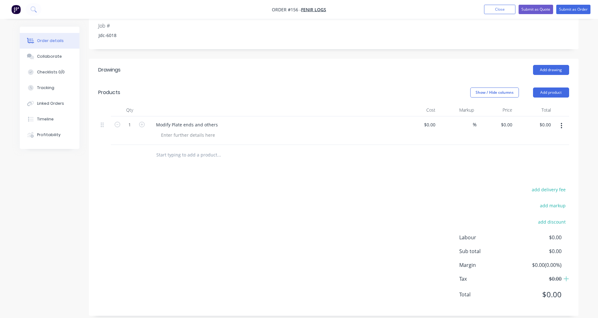
scroll to position [164, 0]
click at [291, 8] on button "Submit as Order" at bounding box center [573, 9] width 34 height 9
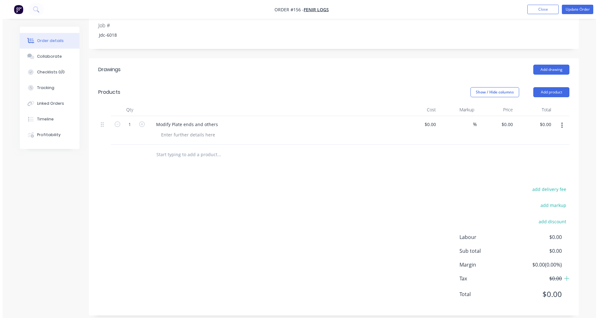
scroll to position [0, 0]
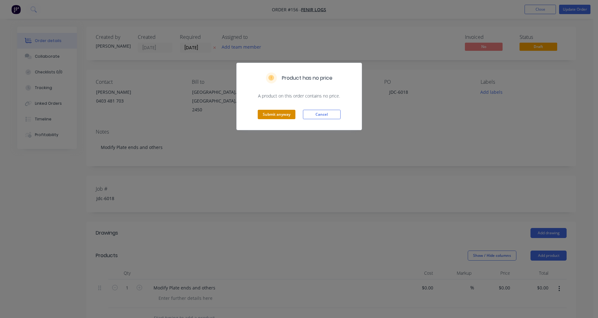
click at [279, 116] on button "Submit anyway" at bounding box center [277, 114] width 38 height 9
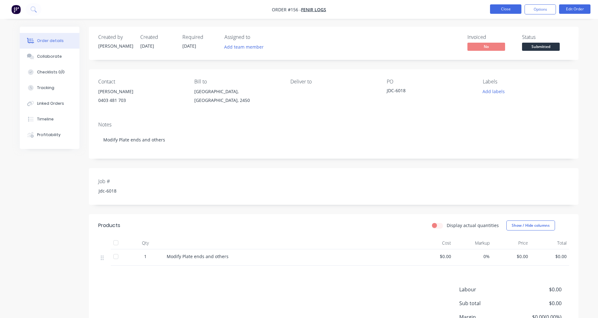
click at [291, 9] on button "Close" at bounding box center [505, 8] width 31 height 9
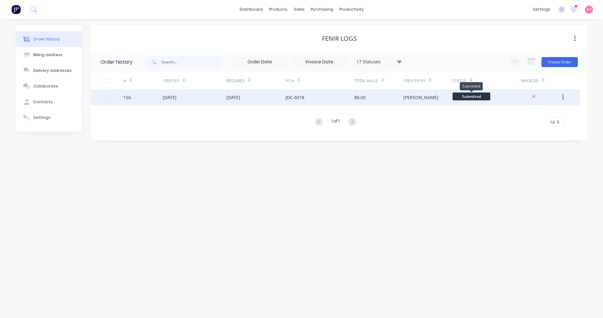
click at [291, 96] on span "Submitted" at bounding box center [472, 97] width 38 height 8
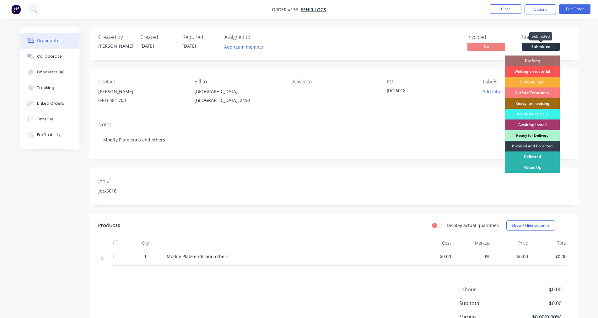
click at [291, 46] on span "Submitted" at bounding box center [541, 47] width 38 height 8
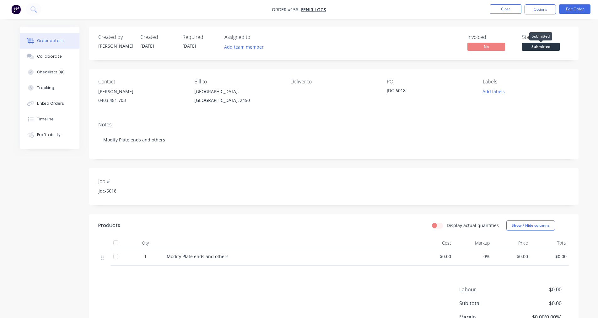
click at [291, 46] on span "Submitted" at bounding box center [541, 47] width 38 height 8
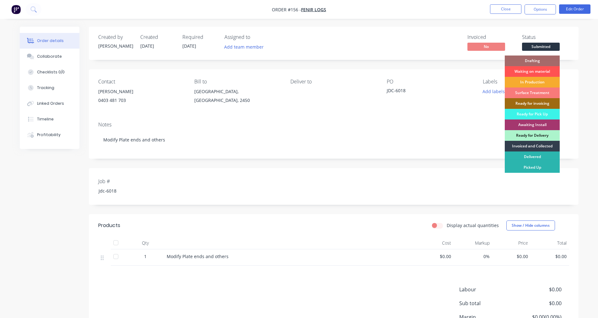
click at [291, 80] on div "In Production" at bounding box center [532, 82] width 55 height 11
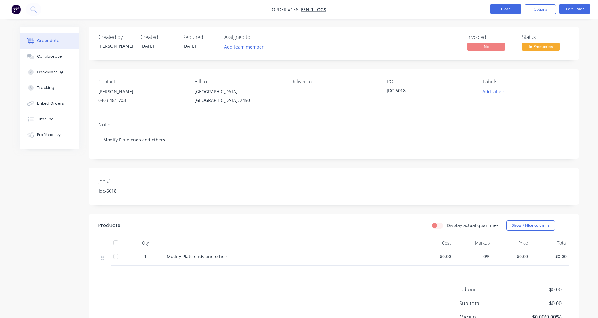
click at [291, 9] on button "Close" at bounding box center [505, 8] width 31 height 9
click at [291, 10] on button "Close" at bounding box center [505, 8] width 31 height 9
